Goal: Task Accomplishment & Management: Use online tool/utility

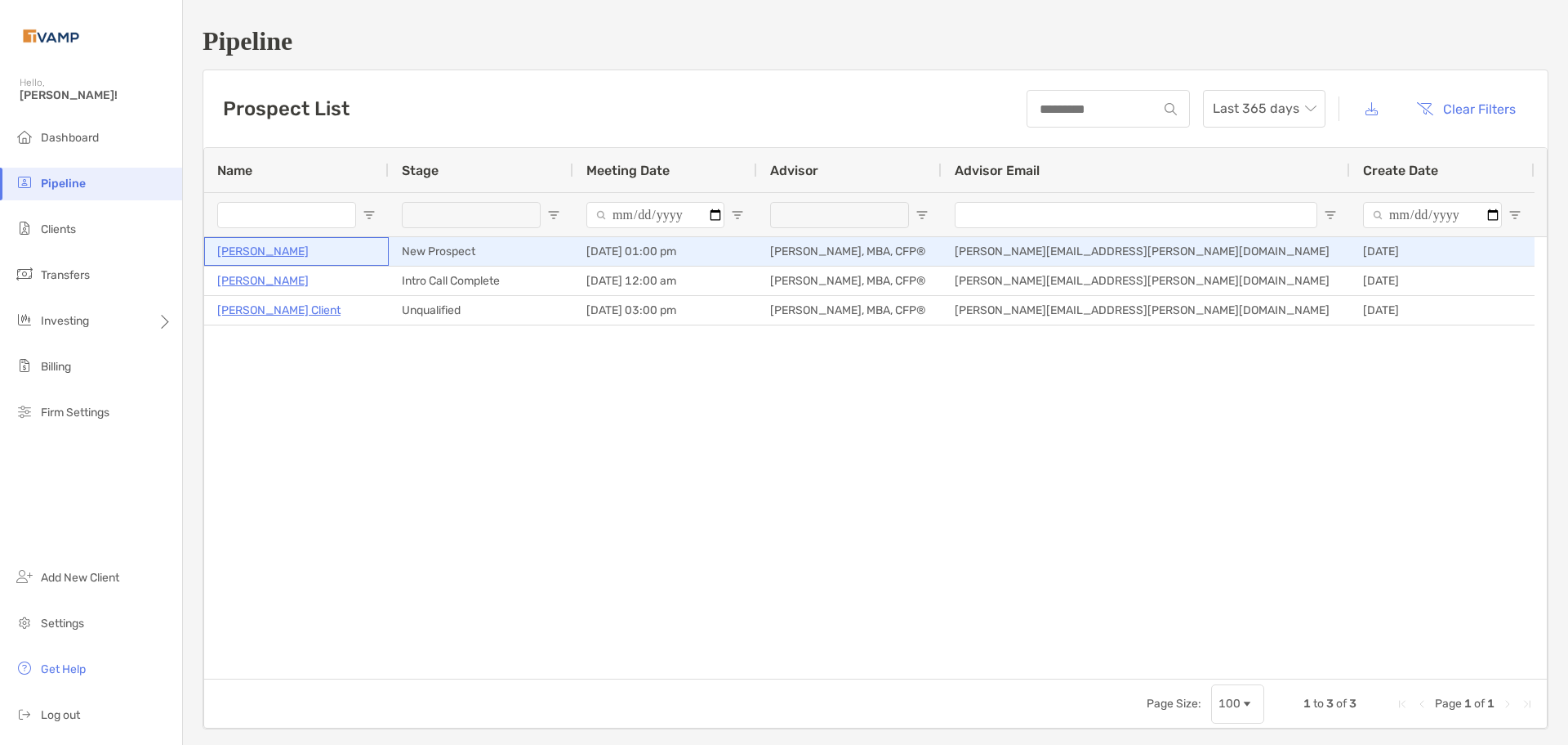
click at [252, 250] on p "Anna Mckay" at bounding box center [263, 251] width 92 height 20
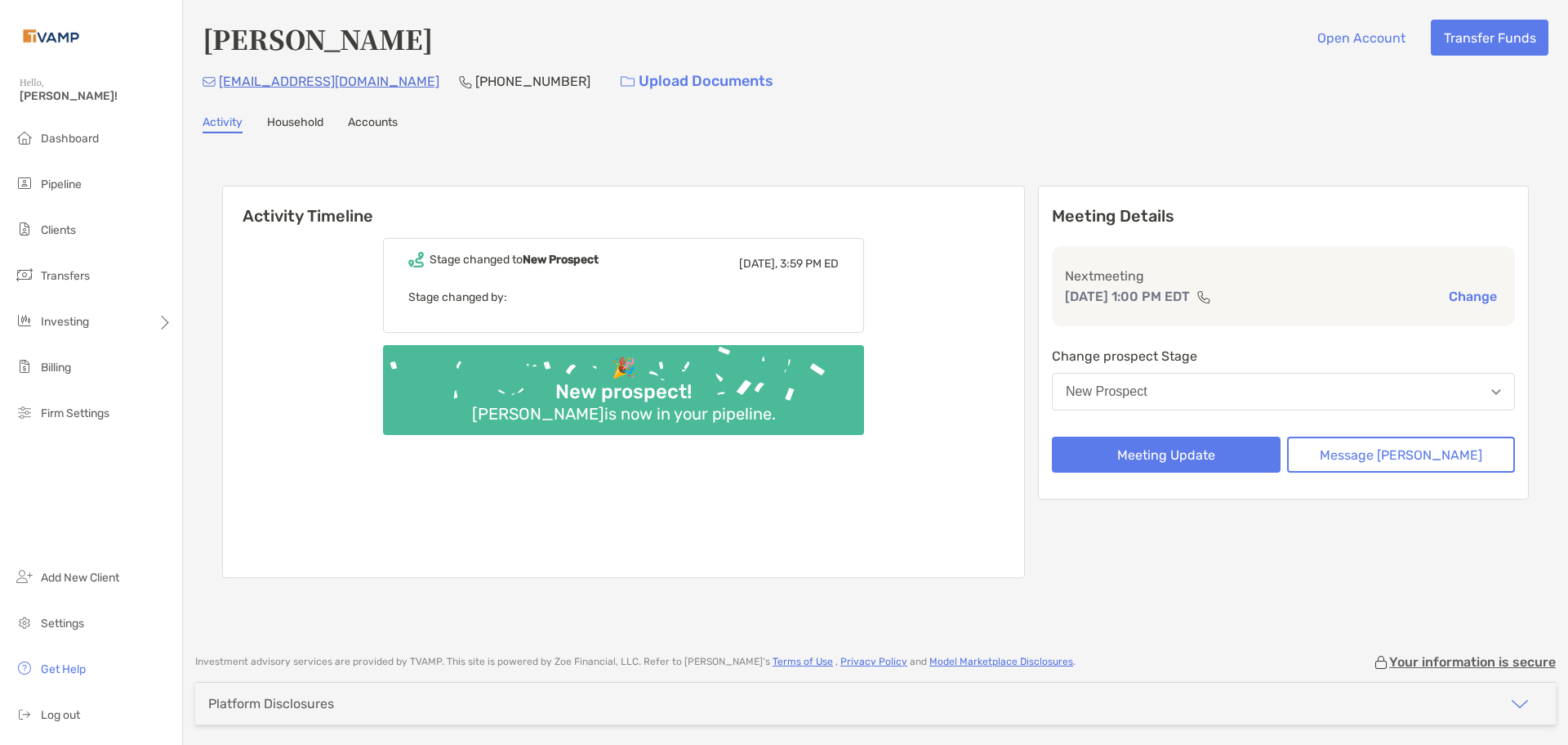
click at [563, 293] on p "Stage changed by:" at bounding box center [624, 297] width 431 height 20
click at [293, 116] on link "Household" at bounding box center [295, 124] width 56 height 18
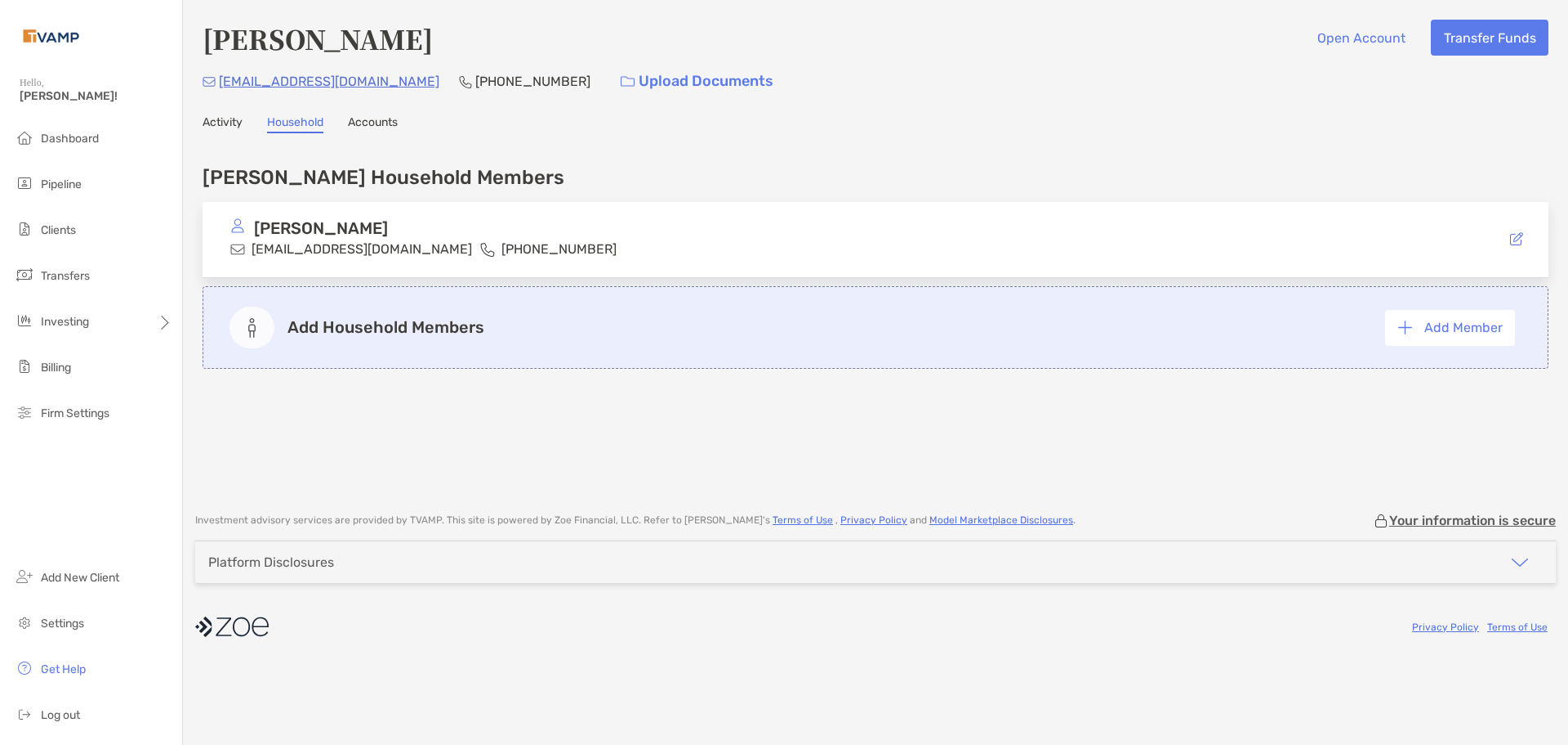
click at [393, 130] on link "Accounts" at bounding box center [373, 124] width 50 height 18
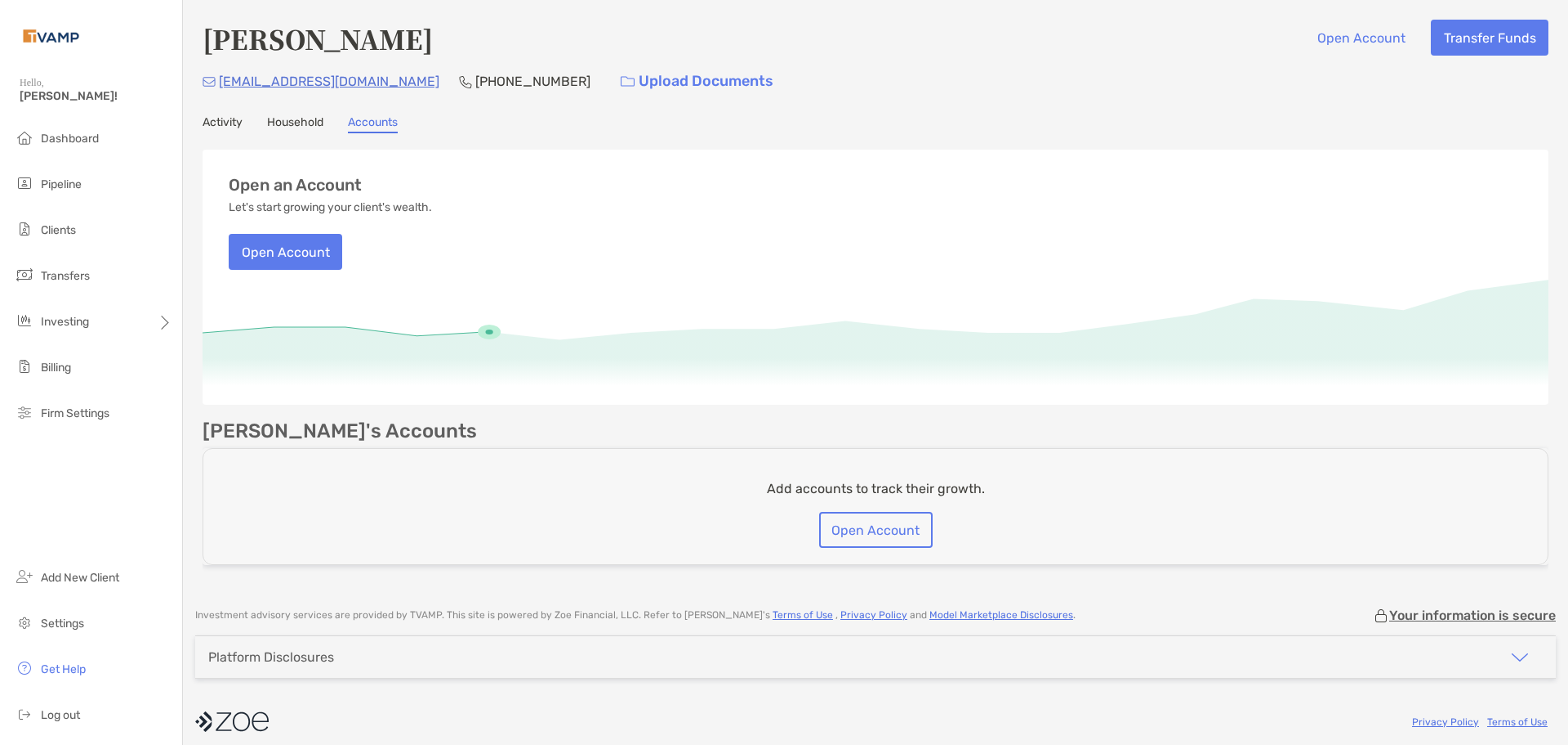
click at [221, 129] on link "Activity" at bounding box center [223, 124] width 40 height 18
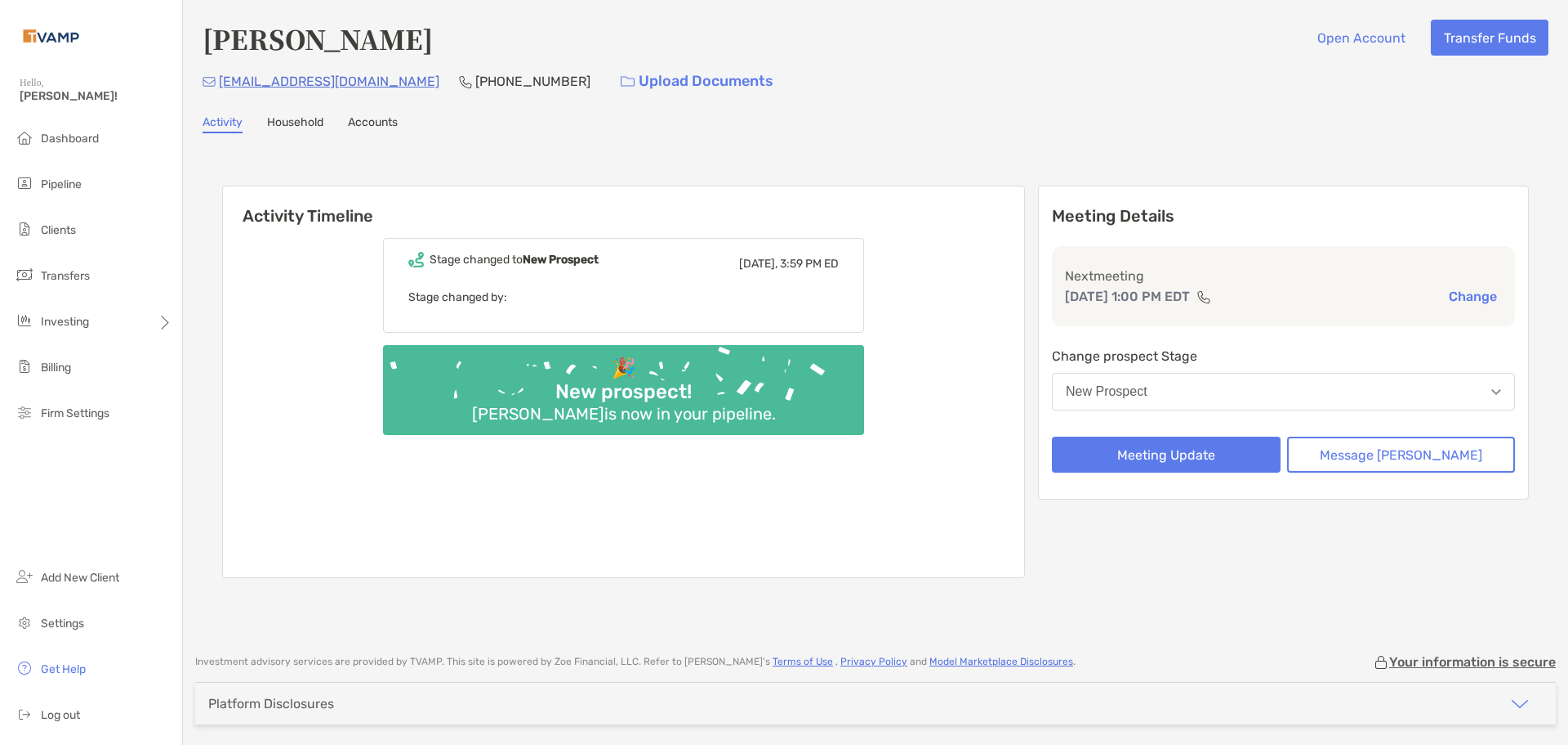
drag, startPoint x: 583, startPoint y: 403, endPoint x: 583, endPoint y: 375, distance: 28.0
click at [583, 398] on div "🎉 New prospect! [PERSON_NAME] is now in your pipeline." at bounding box center [623, 390] width 481 height 90
click at [570, 283] on div "Stage changed to New Prospect [DATE], 3:59 PM ED Stage changed by:" at bounding box center [623, 285] width 481 height 95
click at [570, 255] on b "New Prospect" at bounding box center [561, 260] width 76 height 14
click at [60, 180] on span "Pipeline" at bounding box center [61, 184] width 41 height 14
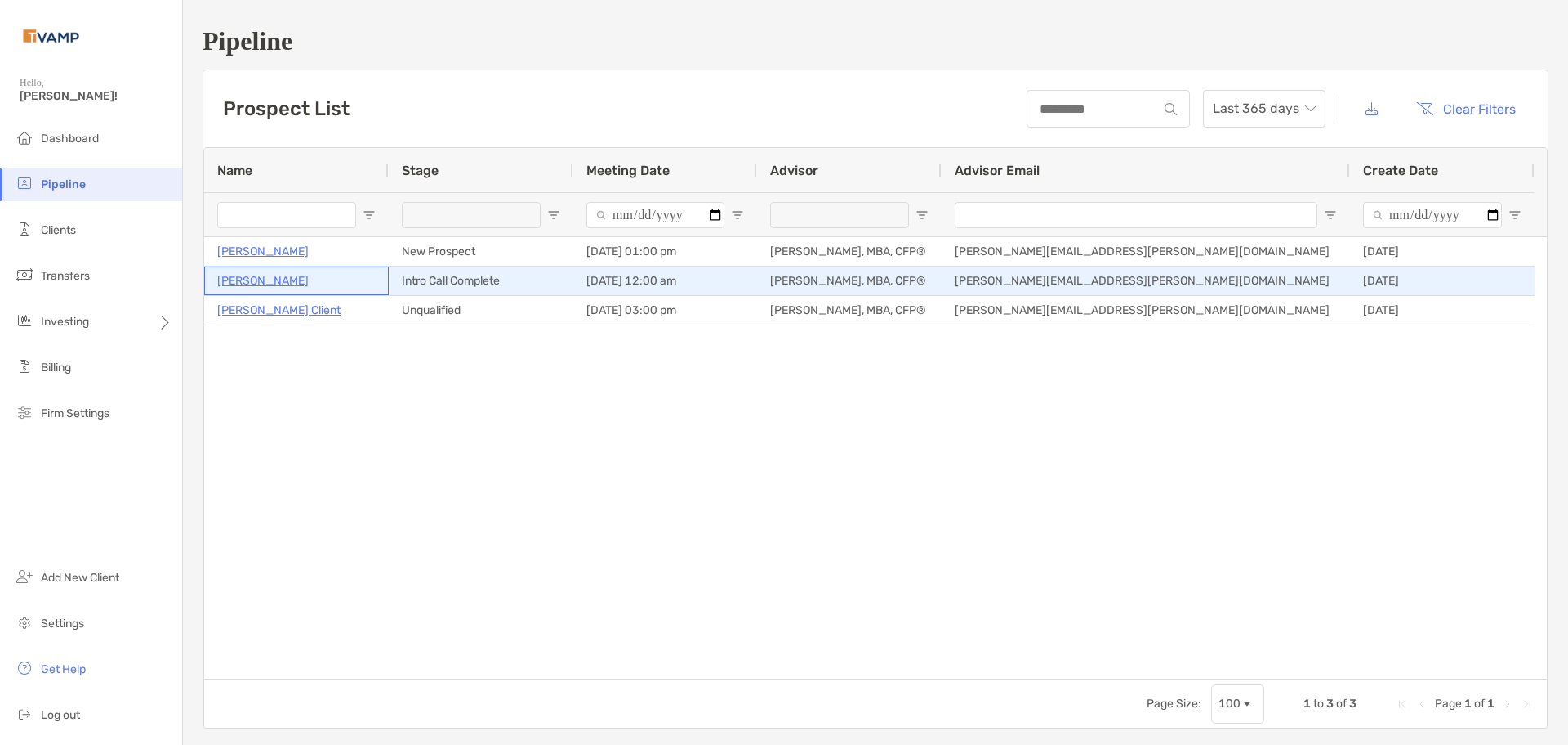
click at [257, 276] on p "[PERSON_NAME]" at bounding box center [263, 281] width 92 height 20
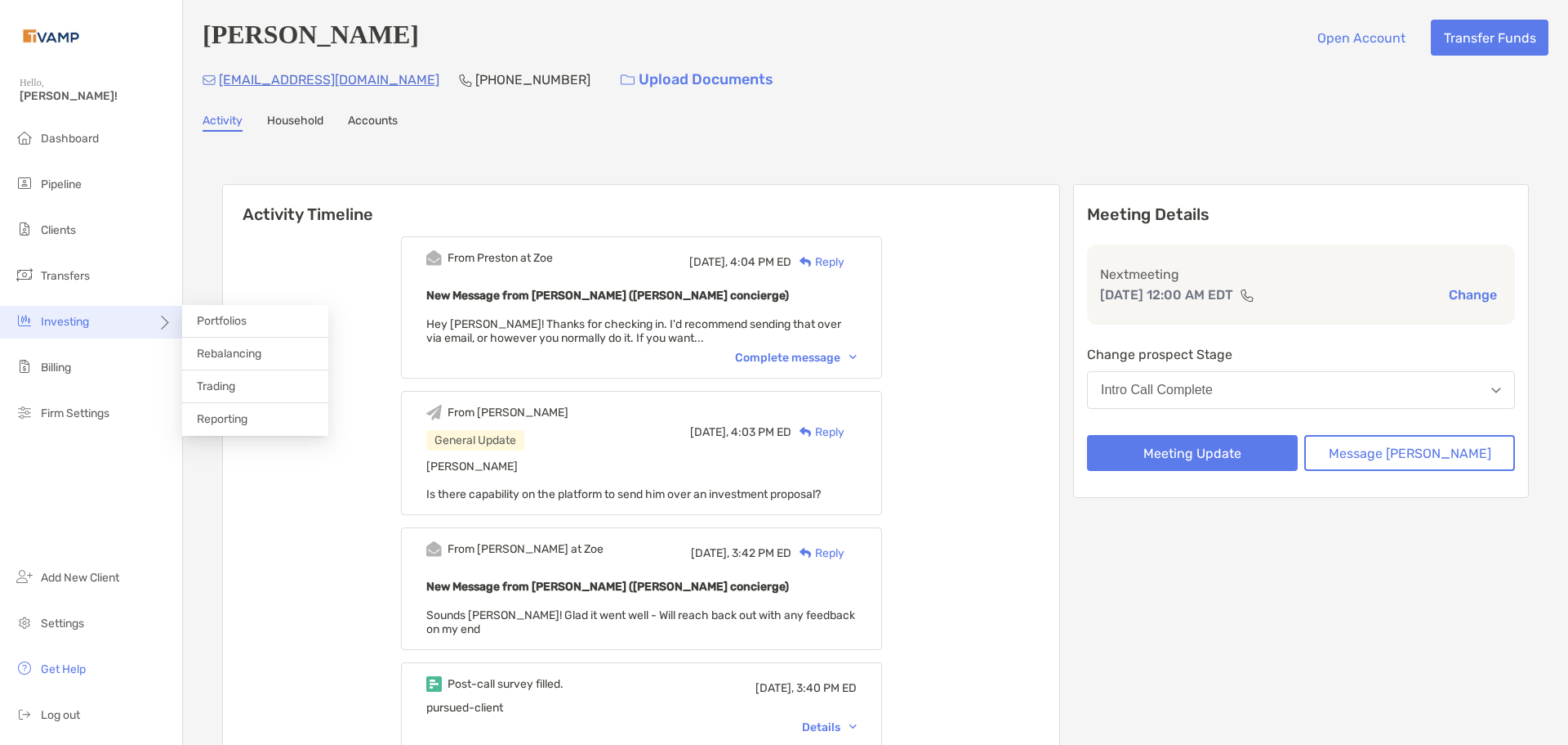
click at [74, 308] on div "Investing" at bounding box center [91, 322] width 182 height 33
click at [236, 319] on span "Portfolios" at bounding box center [222, 321] width 50 height 14
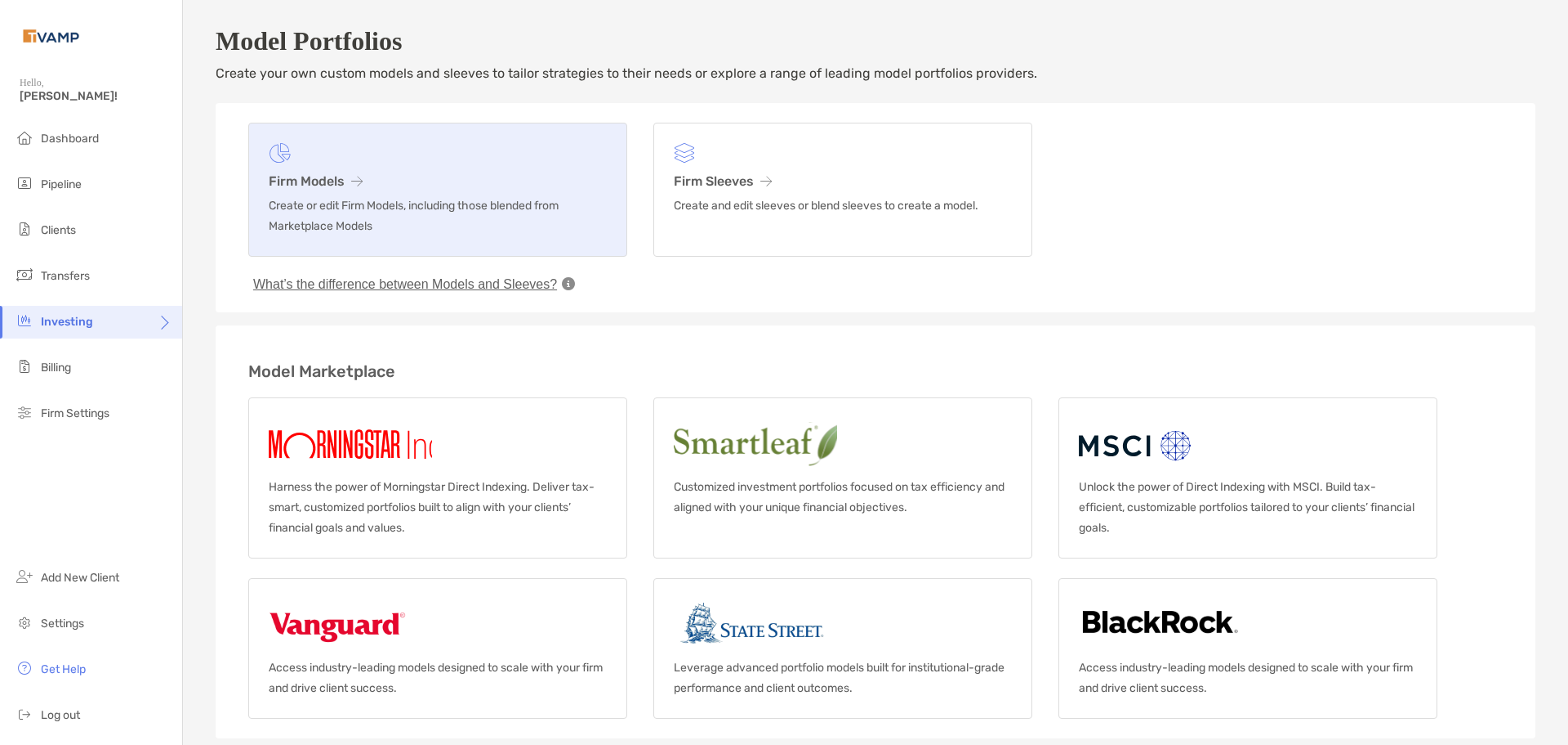
click at [373, 208] on p "Create or edit Firm Models, including those blended from Marketplace Models" at bounding box center [438, 215] width 338 height 41
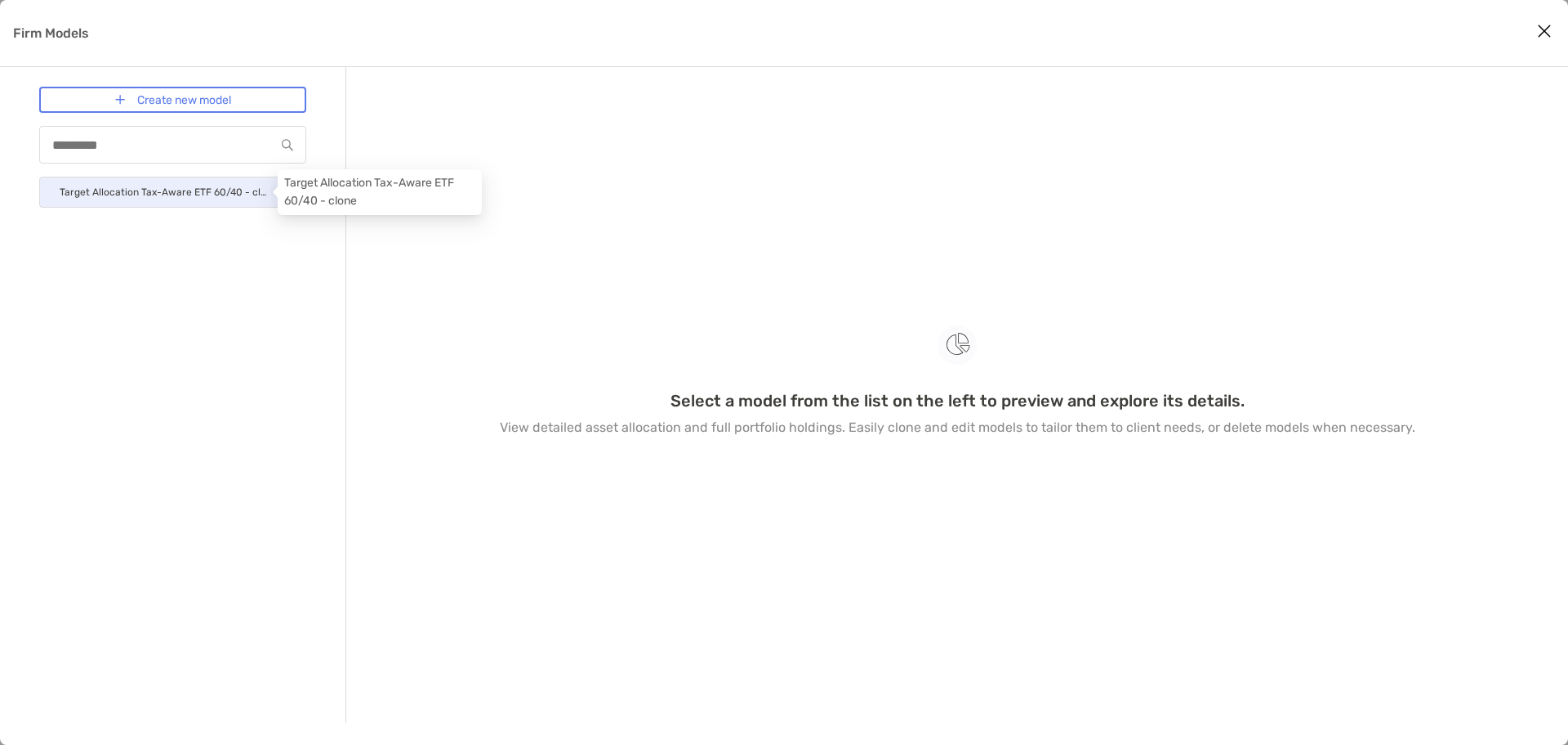
click at [257, 196] on p "Target Allocation Tax-Aware ETF 60/40 - clone" at bounding box center [164, 192] width 208 height 20
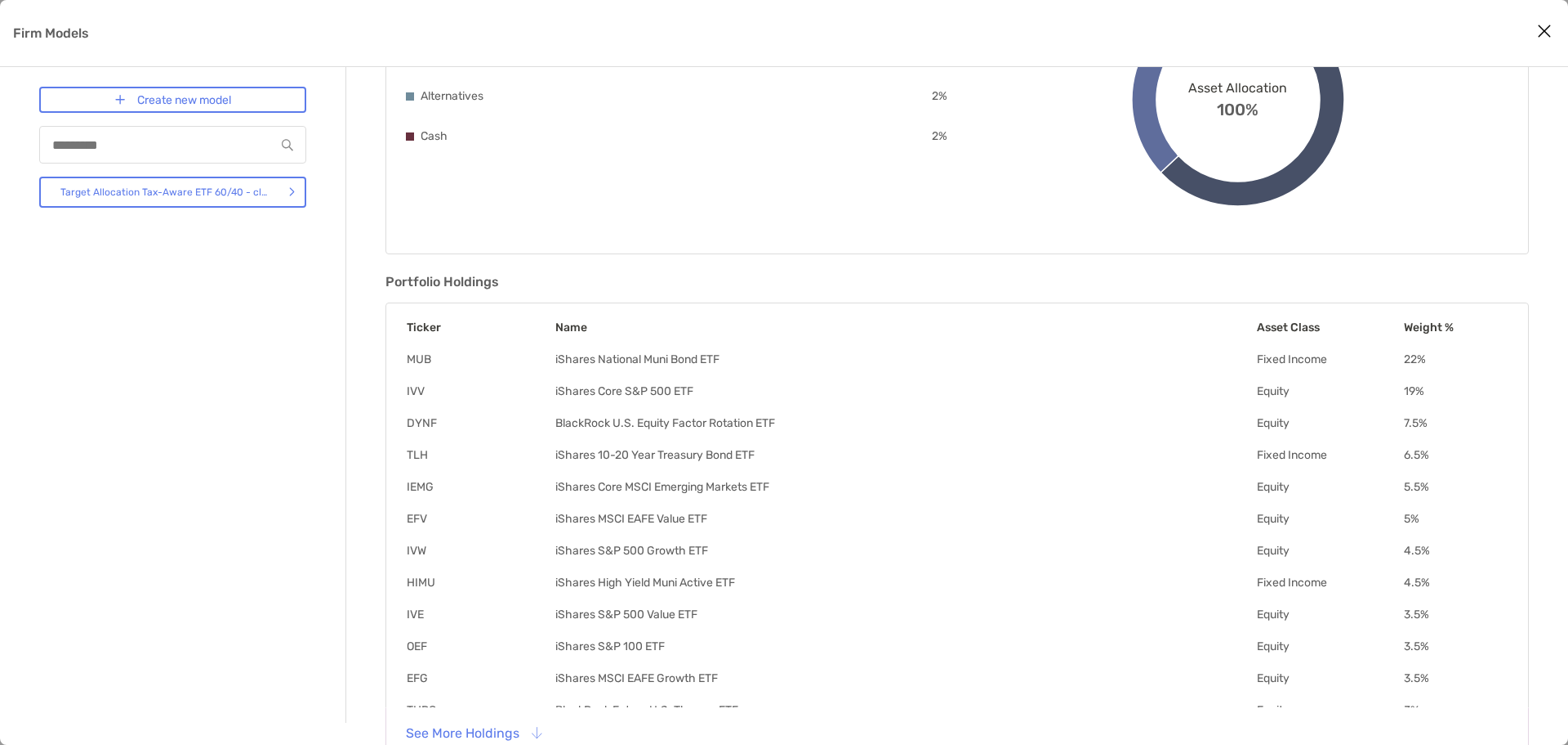
scroll to position [282, 0]
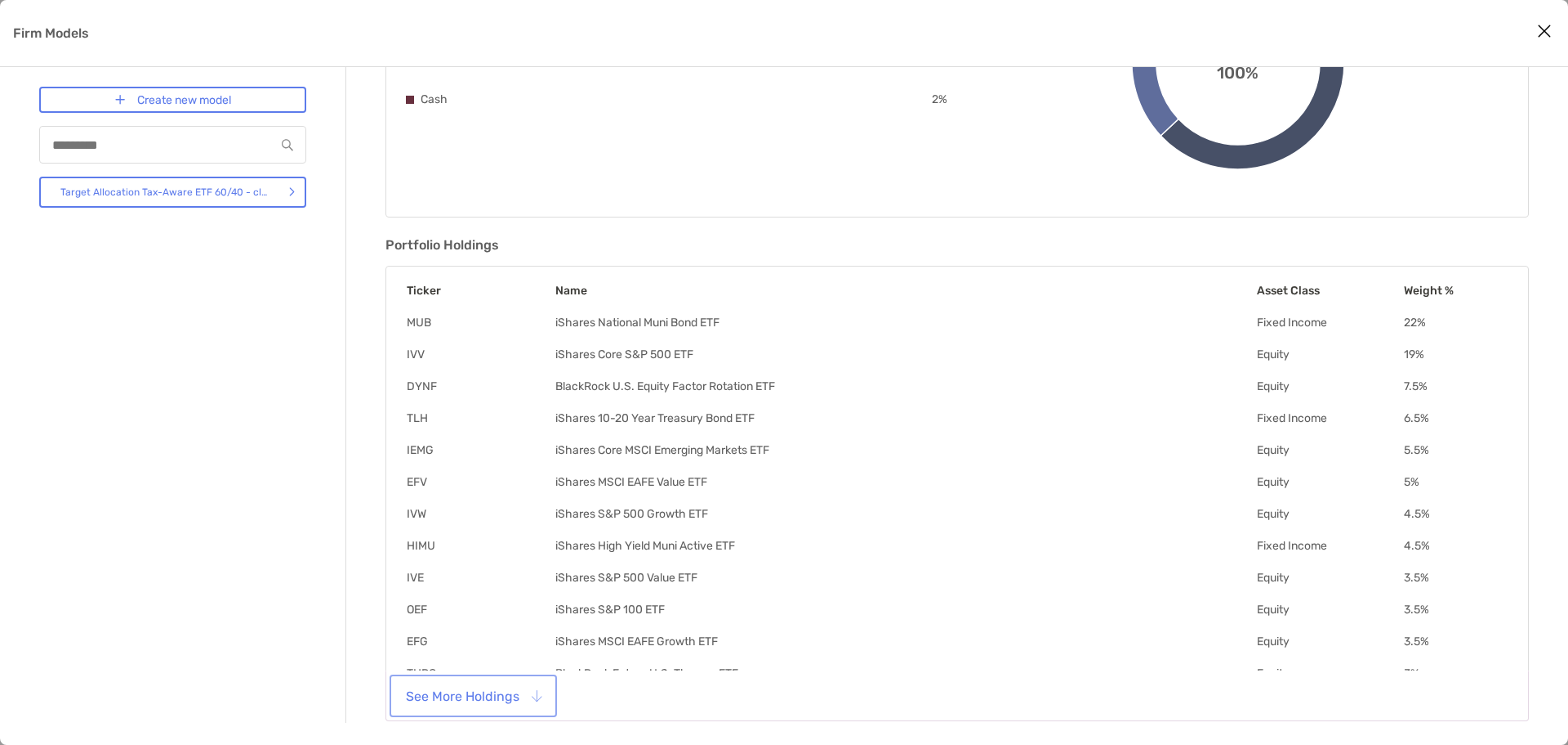
click at [472, 694] on button "See More Holdings" at bounding box center [473, 696] width 161 height 36
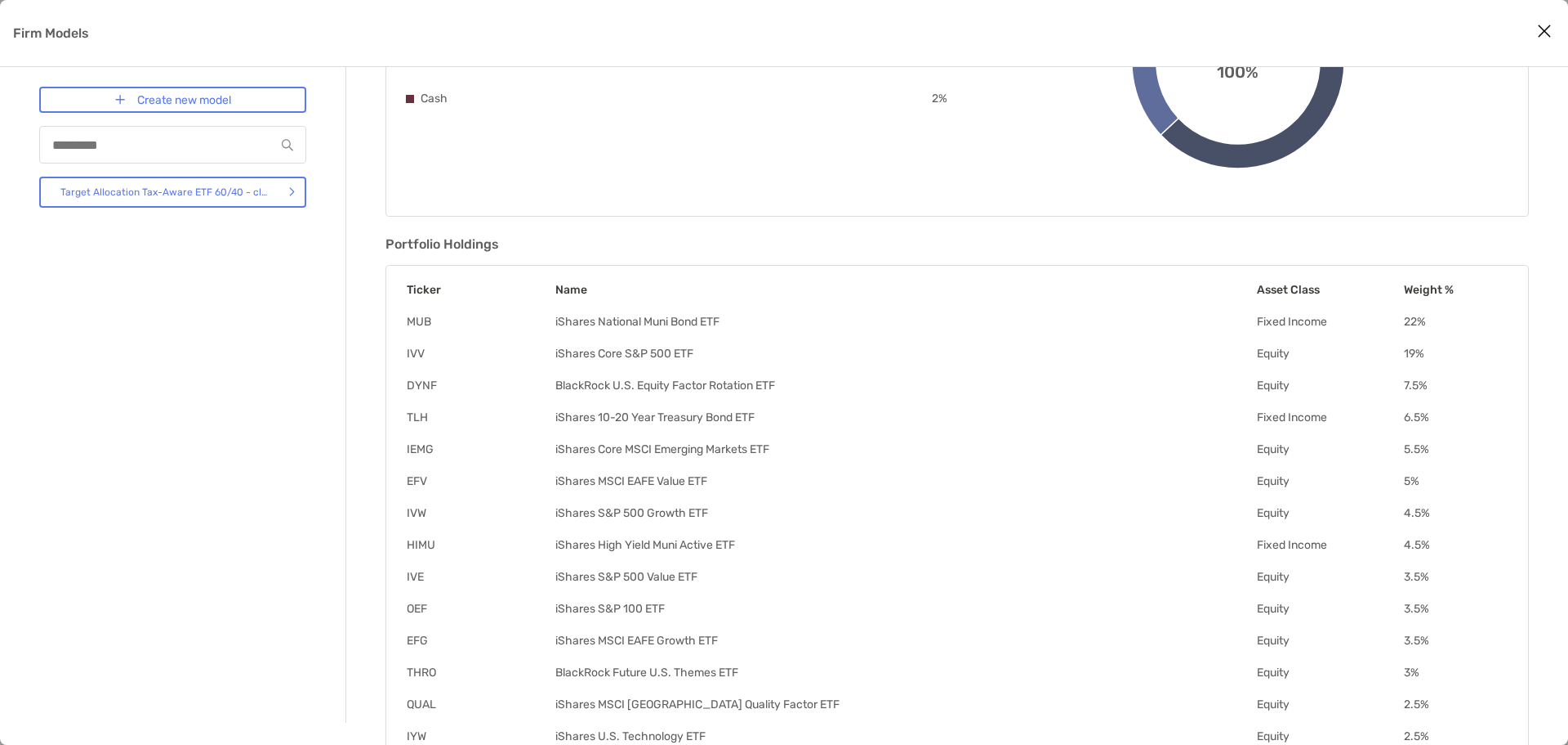
scroll to position [284, 0]
